Goal: Understand process/instructions

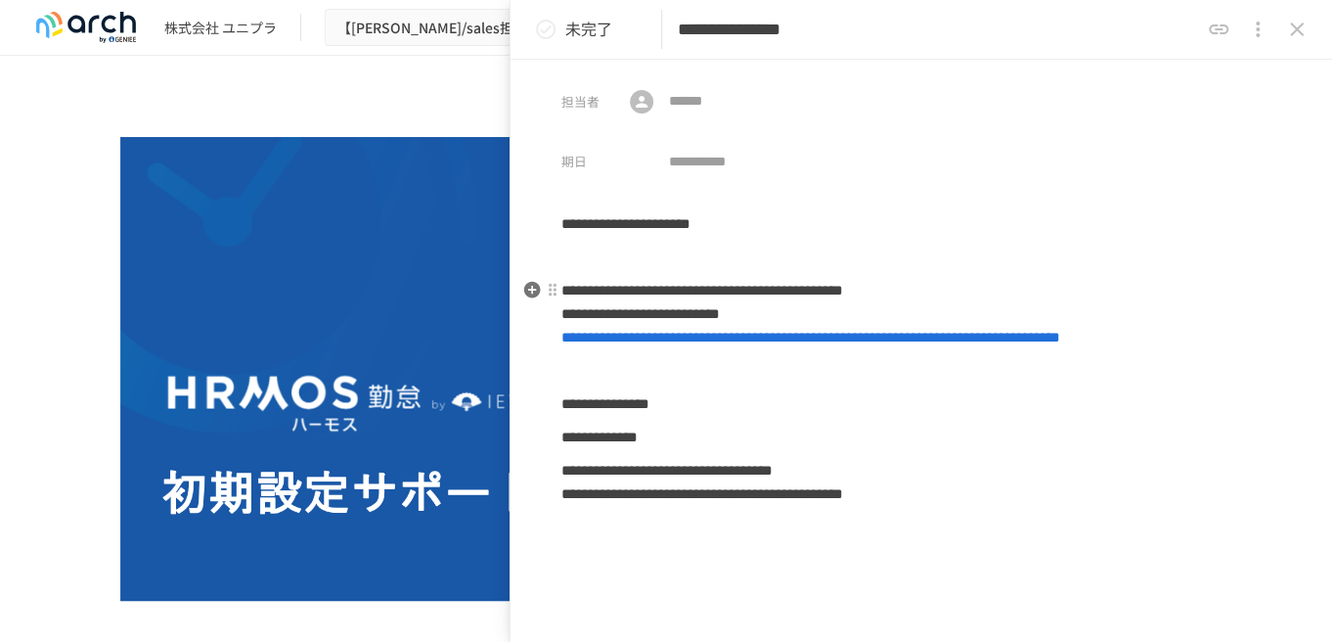
click at [737, 337] on span "**********" at bounding box center [811, 337] width 499 height 15
